Goal: Find contact information

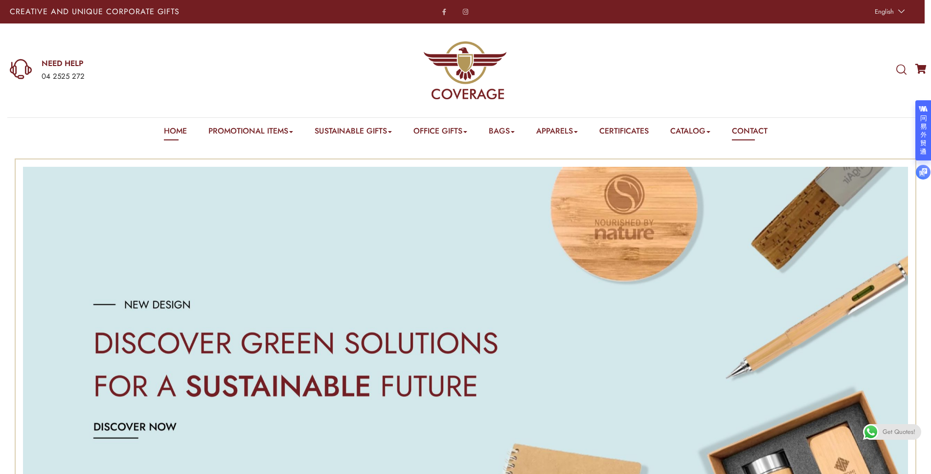
click at [756, 131] on link "Contact" at bounding box center [750, 132] width 36 height 15
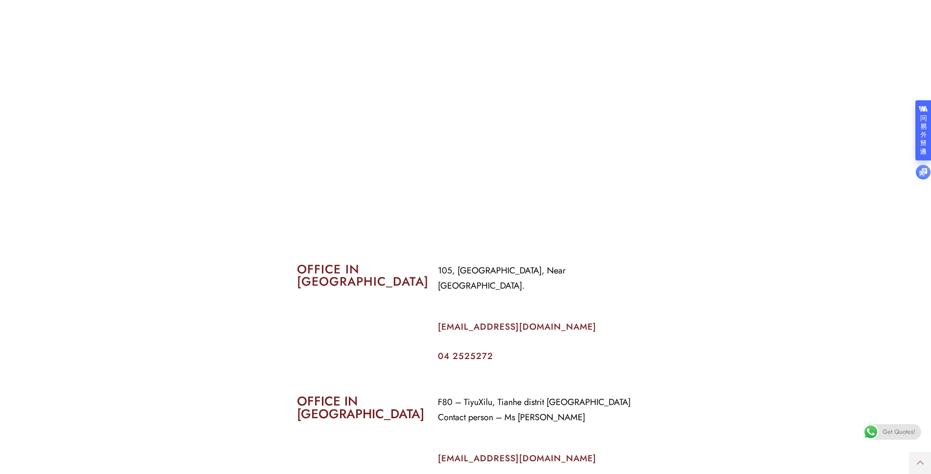
scroll to position [441, 0]
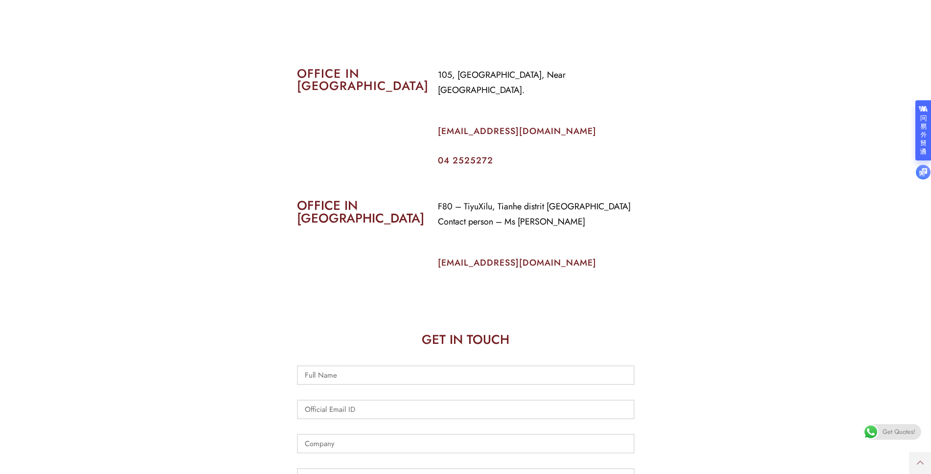
click at [671, 261] on section "OFFICE IN CHINA F80 – TiyuXilu, Tianhe distrit Guangzhou Contact person – Ms Pr…" at bounding box center [465, 231] width 931 height 119
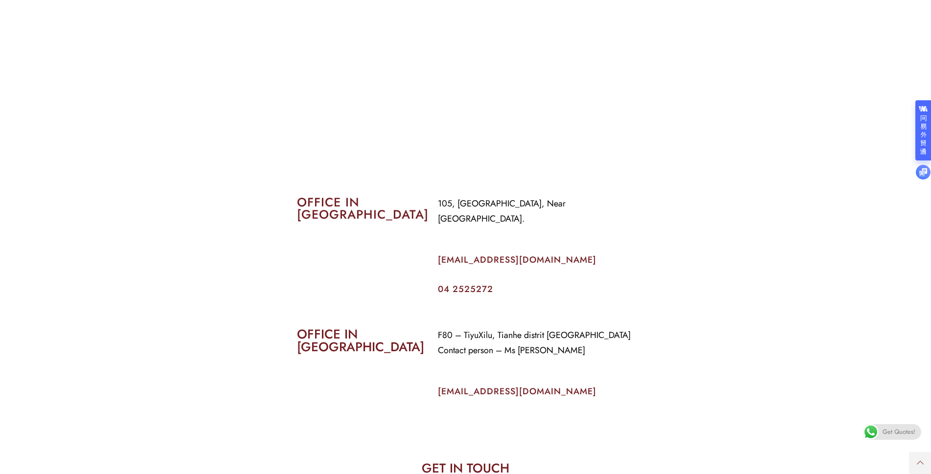
scroll to position [311, 0]
click at [717, 330] on section "OFFICE IN CHINA F80 – TiyuXilu, Tianhe distrit Guangzhou Contact person – Ms Pr…" at bounding box center [465, 361] width 931 height 119
copy link "info@coverageuae.com"
drag, startPoint x: 551, startPoint y: 244, endPoint x: 431, endPoint y: 245, distance: 119.8
click at [431, 245] on div "105, Al Faraidooni Building, Near Al Jadeed Bakery. info@coverageuae.com 04 252…" at bounding box center [535, 246] width 211 height 112
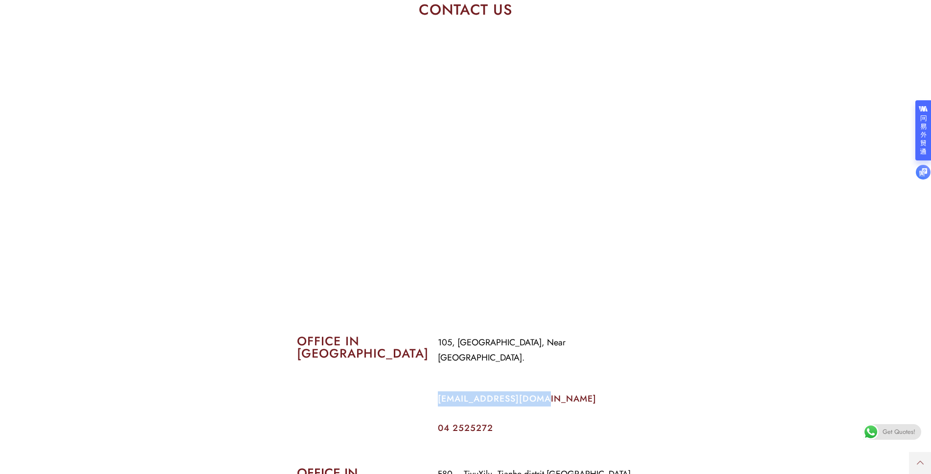
scroll to position [164, 0]
